Goal: Transaction & Acquisition: Purchase product/service

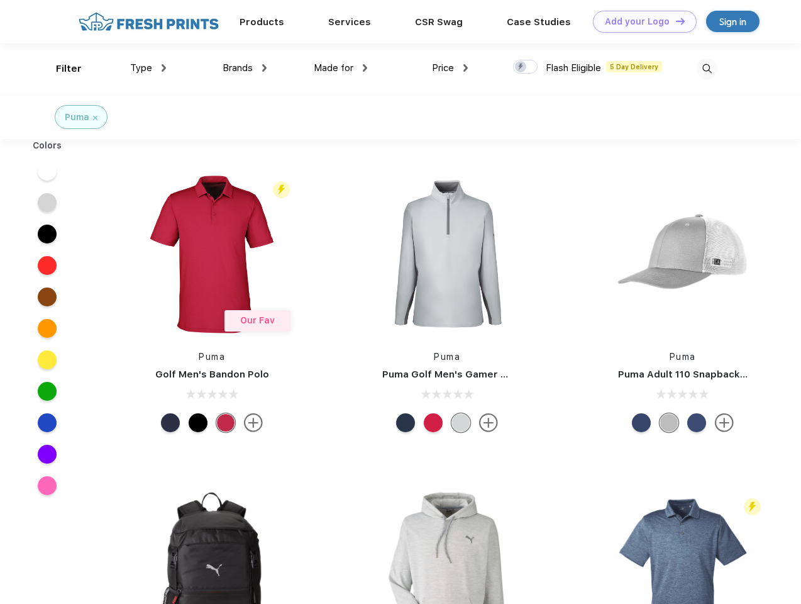
click at [640, 21] on link "Add your Logo Design Tool" at bounding box center [645, 22] width 104 height 22
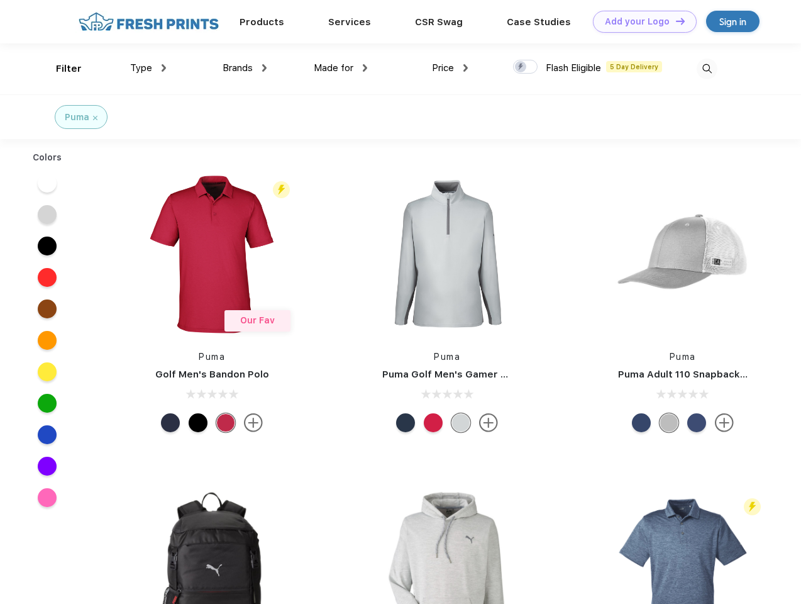
click at [0, 0] on div "Design Tool" at bounding box center [0, 0] width 0 height 0
click at [675, 21] on link "Add your Logo Design Tool" at bounding box center [645, 22] width 104 height 22
click at [60, 69] on div "Filter" at bounding box center [69, 69] width 26 height 14
click at [148, 68] on span "Type" at bounding box center [141, 67] width 22 height 11
click at [245, 68] on span "Brands" at bounding box center [238, 67] width 30 height 11
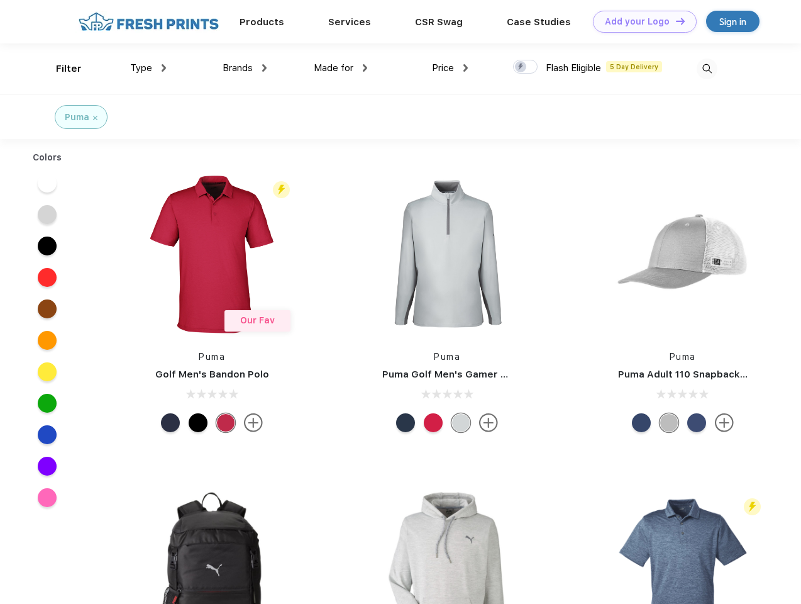
click at [341, 68] on span "Made for" at bounding box center [334, 67] width 40 height 11
click at [450, 68] on span "Price" at bounding box center [443, 67] width 22 height 11
click at [526, 67] on div at bounding box center [525, 67] width 25 height 14
click at [521, 67] on input "checkbox" at bounding box center [517, 63] width 8 height 8
click at [707, 69] on img at bounding box center [707, 68] width 21 height 21
